Goal: Task Accomplishment & Management: Manage account settings

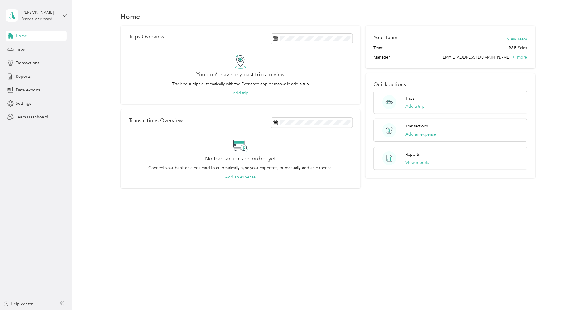
click at [40, 6] on div "[PERSON_NAME] Personal dashboard" at bounding box center [36, 15] width 61 height 20
click at [45, 47] on div "Team dashboard" at bounding box center [67, 47] width 114 height 10
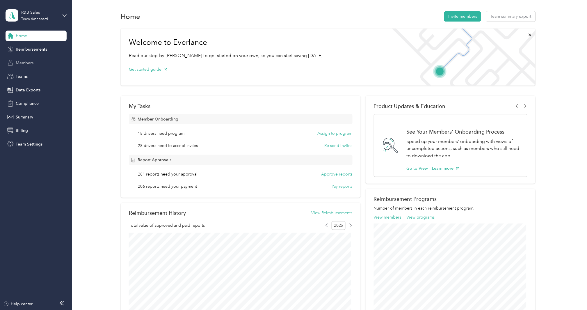
click at [41, 62] on div "Members" at bounding box center [36, 63] width 61 height 10
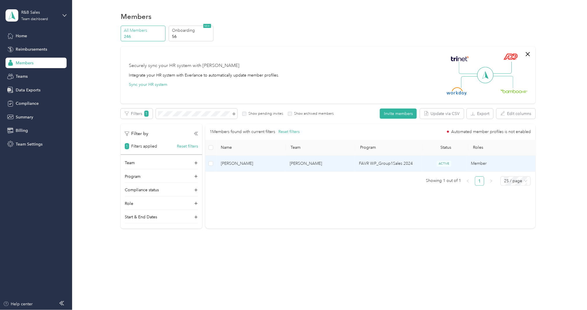
click at [235, 167] on td "[PERSON_NAME]" at bounding box center [250, 163] width 69 height 16
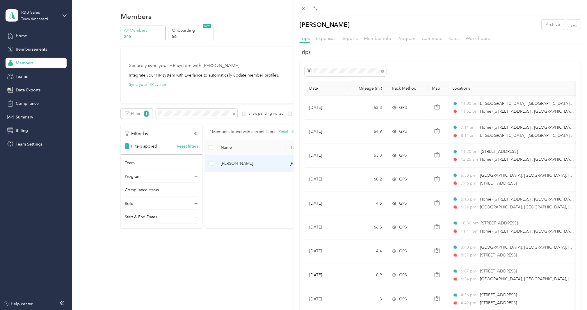
click at [342, 37] on span "Reports" at bounding box center [350, 38] width 16 height 6
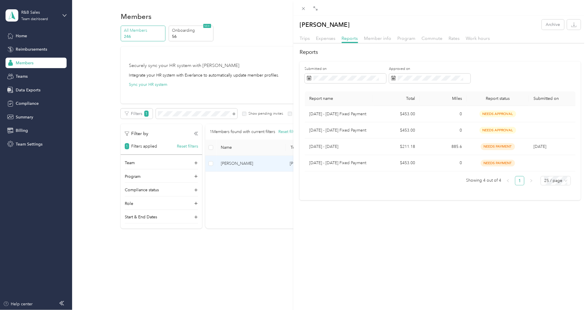
click at [418, 233] on div "[PERSON_NAME] Archive Trips Expenses Reports Member info Program Commute Rates …" at bounding box center [439, 170] width 293 height 310
click at [301, 39] on span "Trips" at bounding box center [304, 38] width 10 height 6
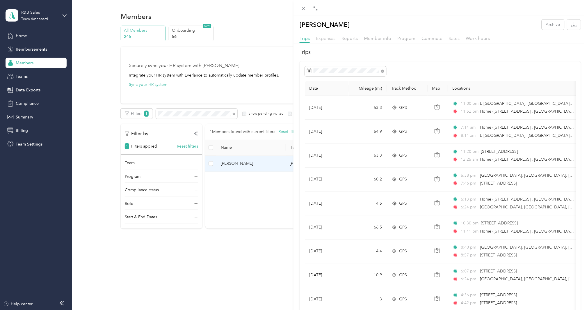
click at [316, 38] on span "Expenses" at bounding box center [326, 38] width 20 height 6
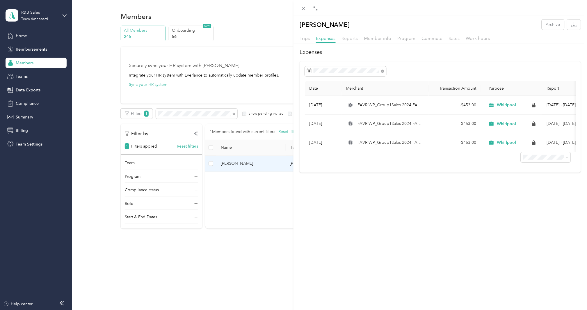
click at [350, 36] on span "Reports" at bounding box center [350, 38] width 16 height 6
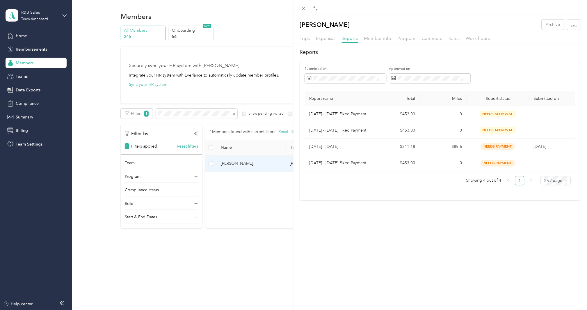
click at [295, 42] on div "Trips Expenses Reports Member info Program Commute Rates Work hours" at bounding box center [439, 39] width 293 height 8
click at [303, 40] on span "Trips" at bounding box center [304, 38] width 10 height 6
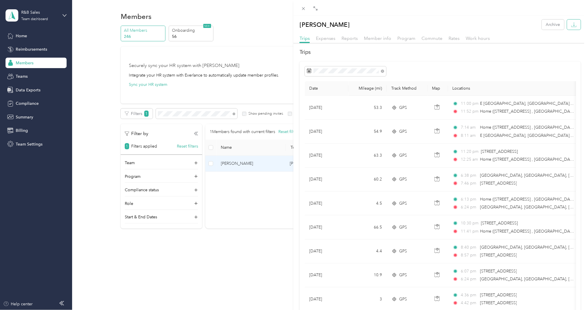
click at [574, 25] on button "button" at bounding box center [574, 24] width 14 height 10
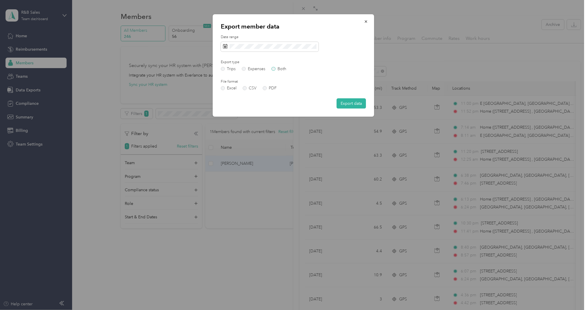
click at [273, 68] on label "Both" at bounding box center [278, 69] width 15 height 4
click at [338, 101] on button "Export data" at bounding box center [351, 103] width 29 height 10
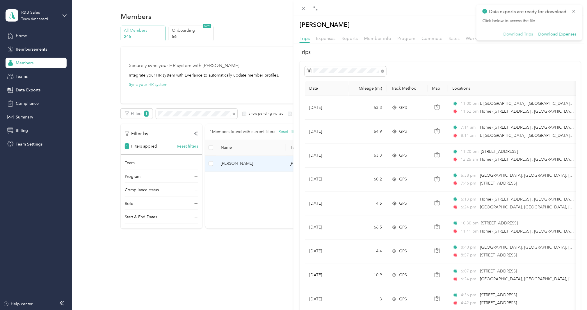
click at [515, 33] on button "Download Trips" at bounding box center [518, 34] width 30 height 5
click at [548, 34] on button "Download Expenses" at bounding box center [557, 34] width 38 height 5
click at [380, 71] on span at bounding box center [381, 71] width 5 height 4
click at [380, 119] on button "Last month" at bounding box center [386, 120] width 35 height 10
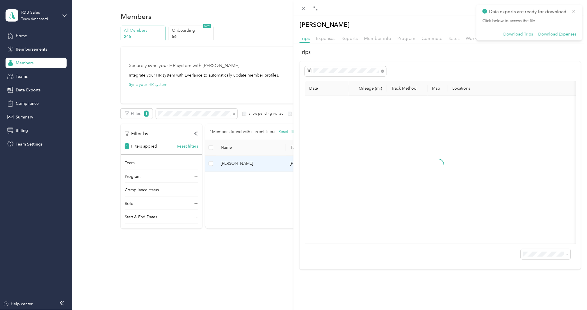
click at [572, 11] on icon at bounding box center [573, 11] width 5 height 5
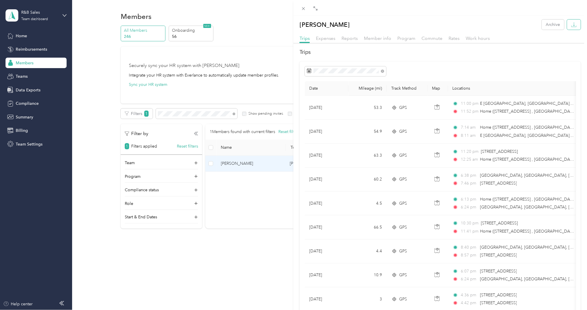
click at [571, 26] on icon "button" at bounding box center [574, 25] width 6 height 6
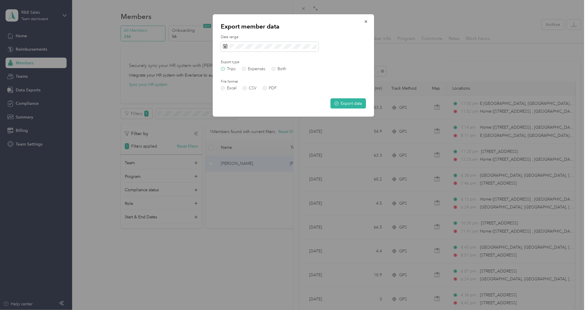
click at [224, 68] on label "Trips" at bounding box center [228, 69] width 15 height 4
click at [337, 100] on button "Export data" at bounding box center [347, 103] width 35 height 10
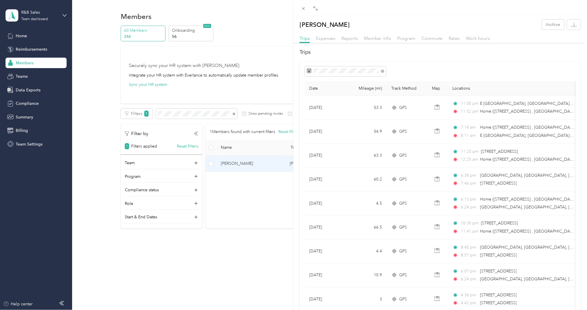
click at [462, 73] on div at bounding box center [440, 71] width 271 height 10
click at [81, 60] on div "[PERSON_NAME] Archive Trips Expenses Reports Member info Program Commute Rates …" at bounding box center [293, 155] width 587 height 310
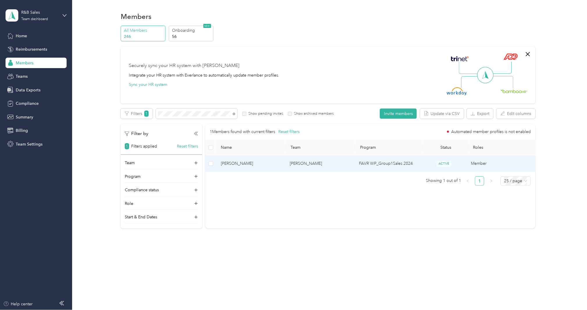
click at [237, 161] on span "[PERSON_NAME]" at bounding box center [251, 163] width 60 height 6
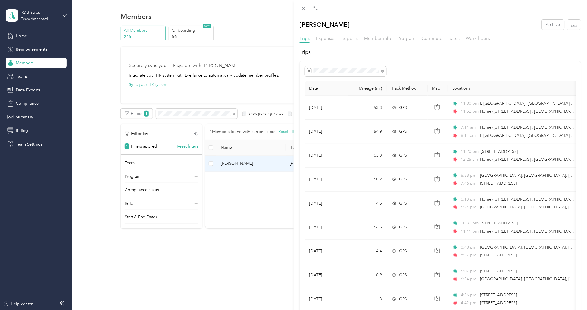
click at [351, 40] on span "Reports" at bounding box center [350, 38] width 16 height 6
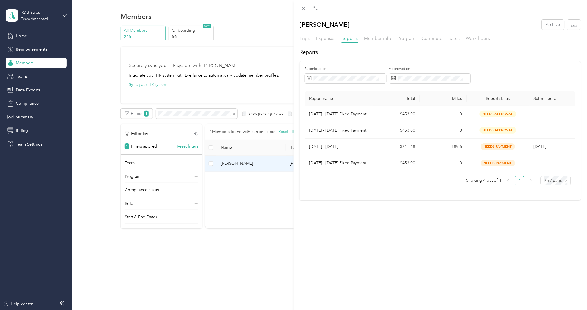
click at [306, 37] on span "Trips" at bounding box center [304, 38] width 10 height 6
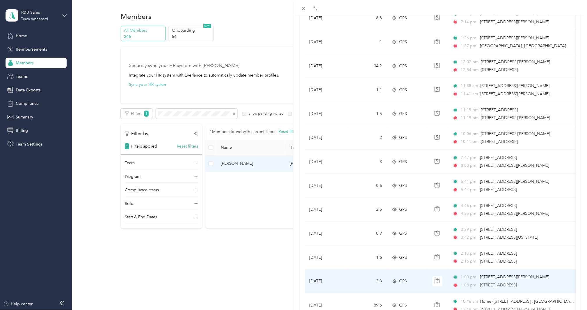
scroll to position [272, 0]
